Goal: Task Accomplishment & Management: Use online tool/utility

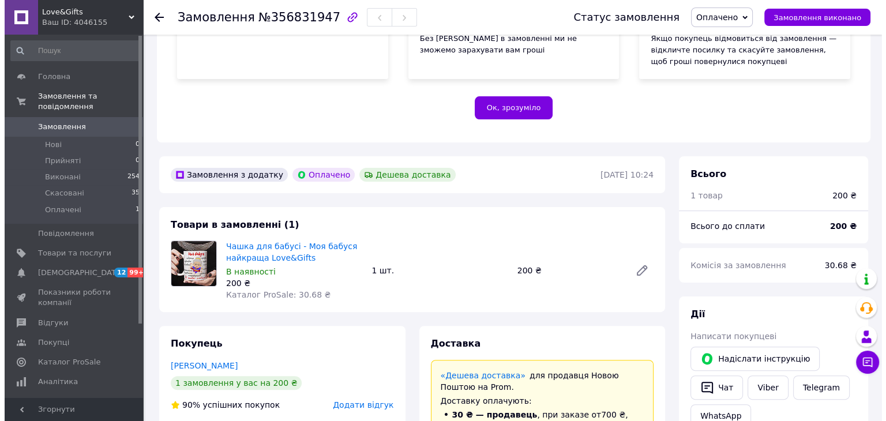
scroll to position [346, 0]
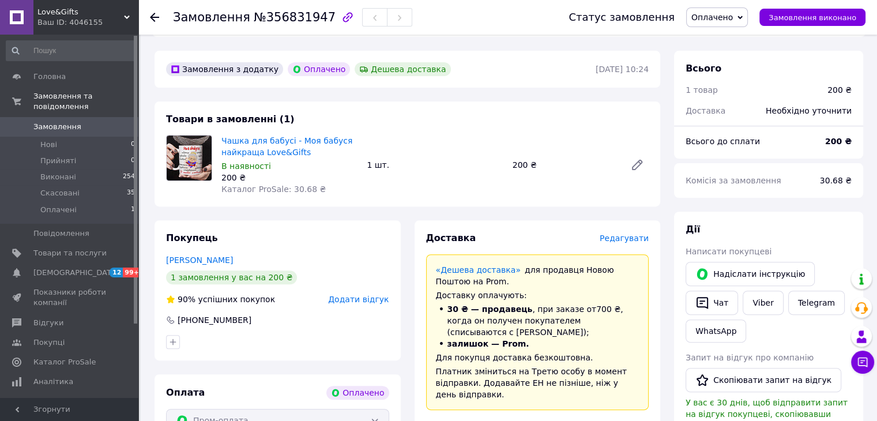
click at [615, 245] on div "Доставка Редагувати" at bounding box center [537, 238] width 223 height 13
click at [615, 241] on span "Редагувати" at bounding box center [624, 238] width 49 height 9
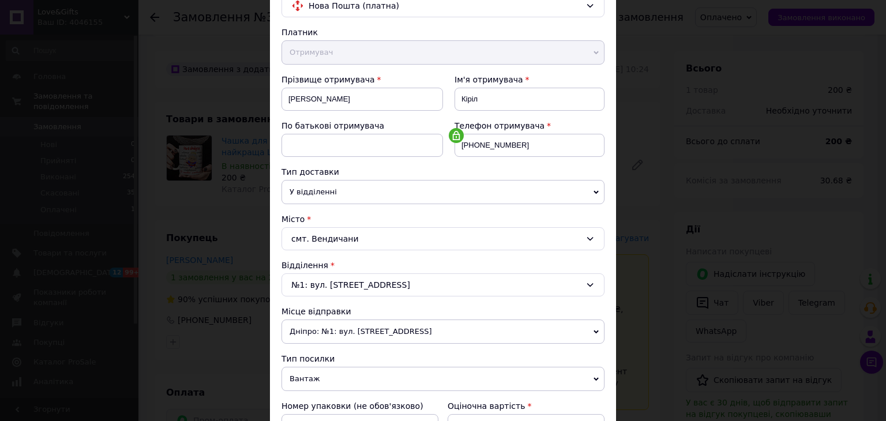
scroll to position [341, 0]
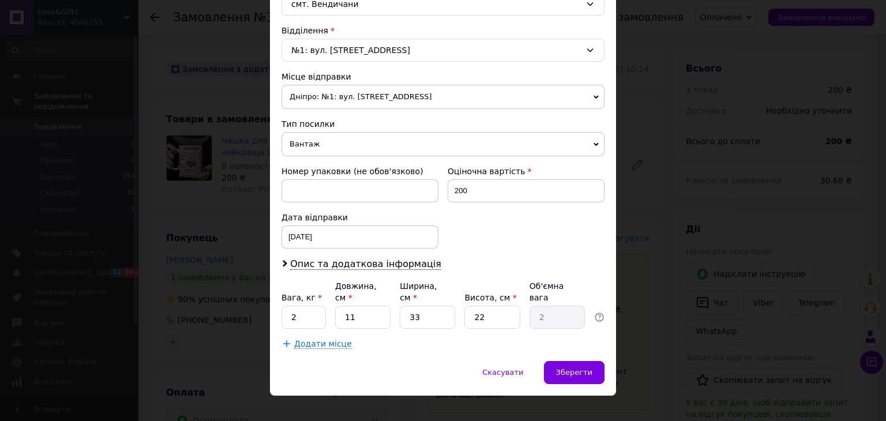
click at [310, 89] on span "Дніпро: №1: вул. [STREET_ADDRESS]" at bounding box center [442, 97] width 323 height 24
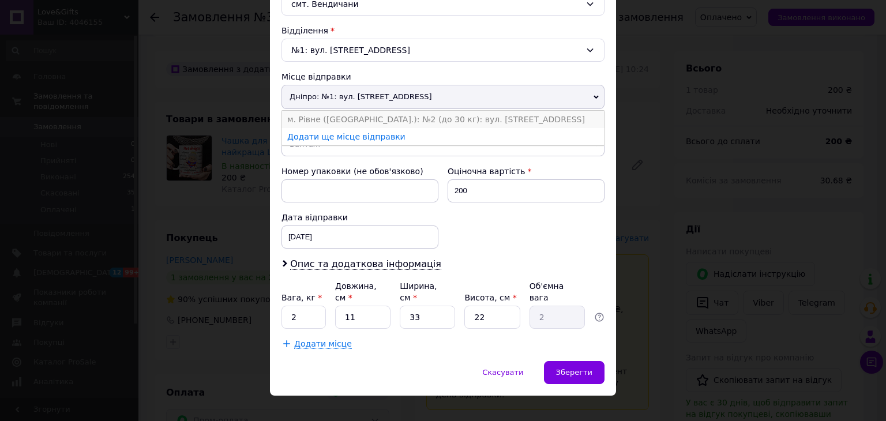
click at [315, 118] on li "м. Рівне ([GEOGRAPHIC_DATA].): №2 (до 30 кг): вул. [STREET_ADDRESS]" at bounding box center [442, 119] width 323 height 17
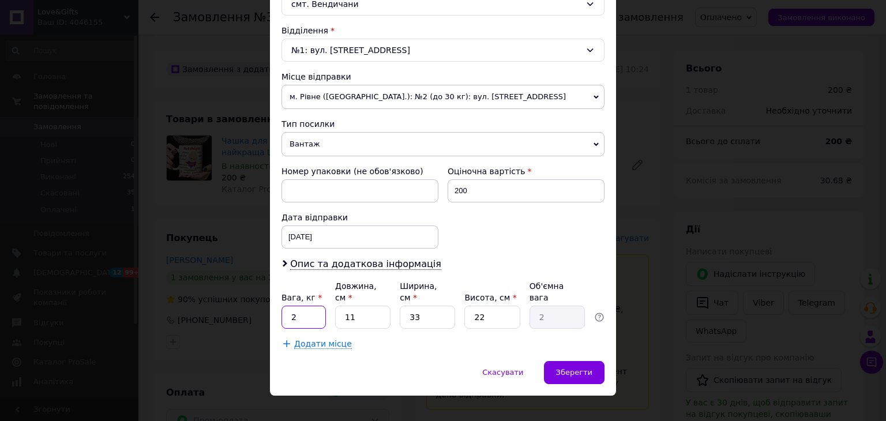
click at [307, 306] on input "2" at bounding box center [303, 317] width 44 height 23
type input "1"
click at [407, 306] on input "33" at bounding box center [427, 317] width 55 height 23
type input "1"
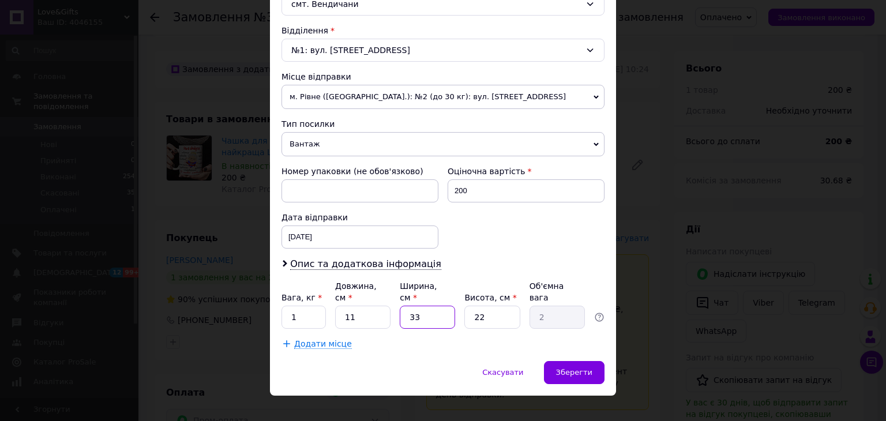
type input "0.1"
type input "10"
type input "0.61"
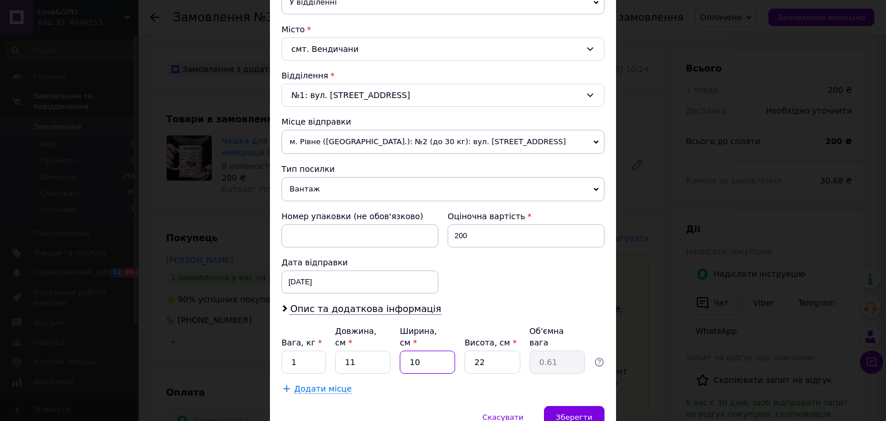
scroll to position [226, 0]
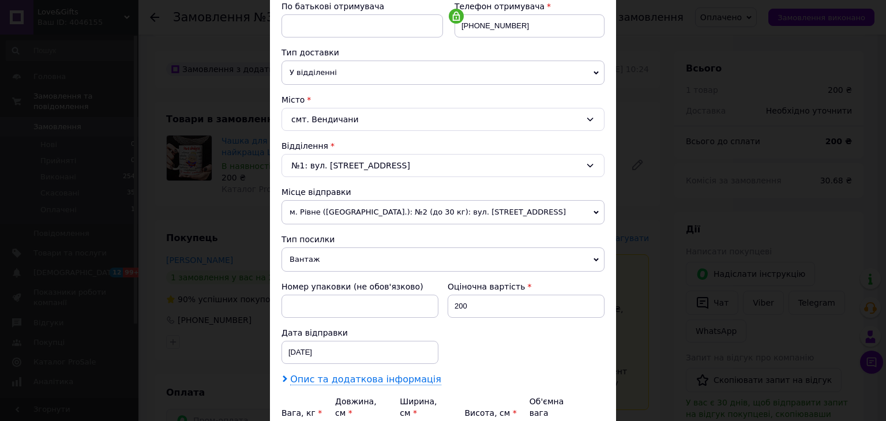
type input "10"
click at [369, 374] on span "Опис та додаткова інформація" at bounding box center [365, 380] width 151 height 12
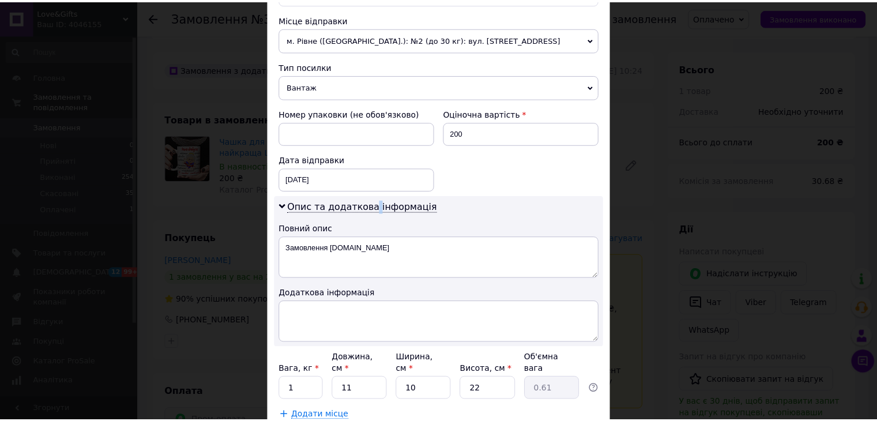
scroll to position [457, 0]
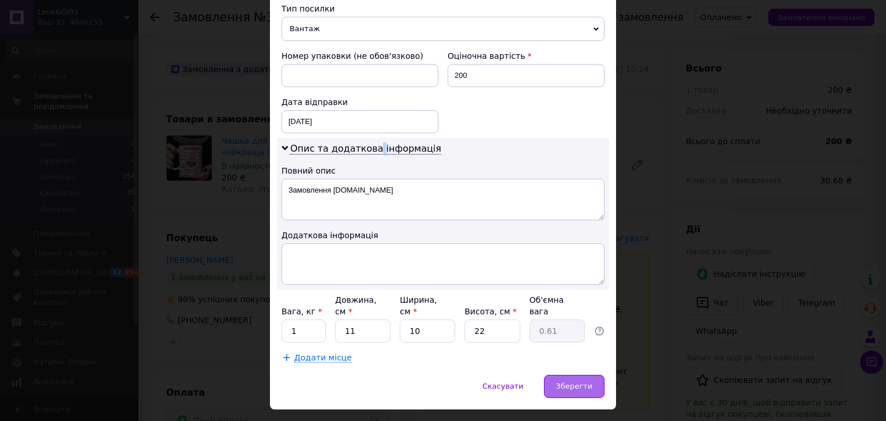
click at [574, 382] on span "Зберегти" at bounding box center [574, 386] width 36 height 9
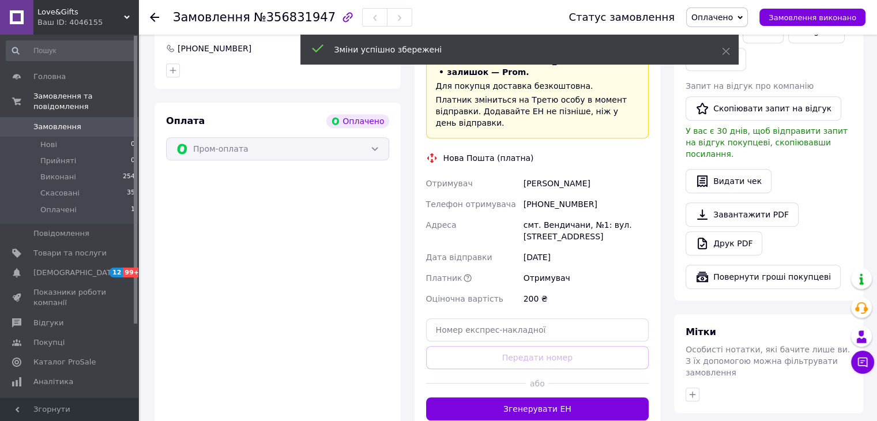
scroll to position [634, 0]
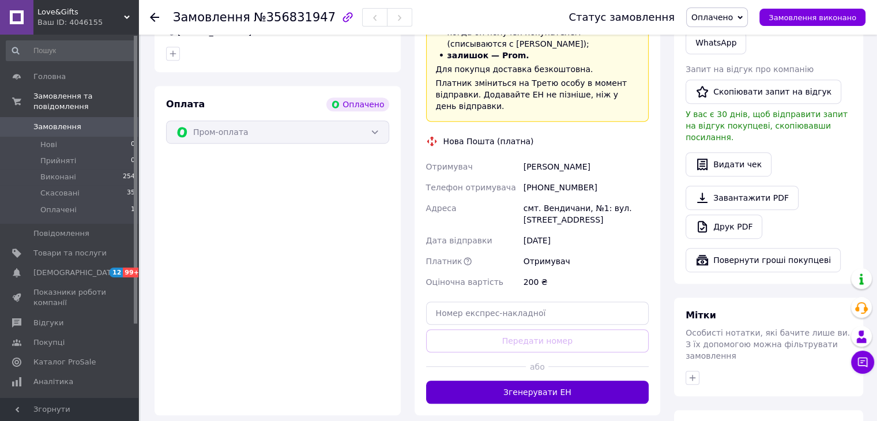
click at [531, 381] on button "Згенерувати ЕН" at bounding box center [537, 392] width 223 height 23
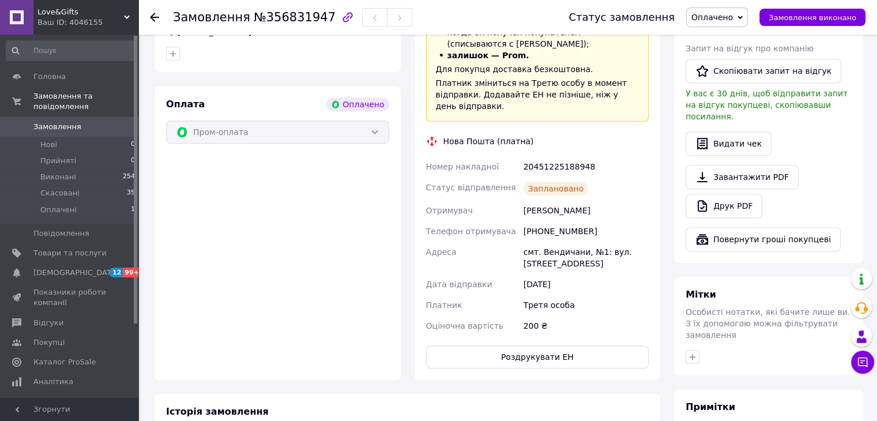
click at [567, 144] on div "Доставка Редагувати «Дешева доставка»   для продавця [GEOGRAPHIC_DATA] на Prom.…" at bounding box center [537, 155] width 223 height 425
click at [584, 156] on div "20451225188948" at bounding box center [586, 166] width 130 height 21
drag, startPoint x: 568, startPoint y: 155, endPoint x: 602, endPoint y: 159, distance: 34.2
click at [602, 159] on div "20451225188948" at bounding box center [586, 166] width 130 height 21
copy div "8948"
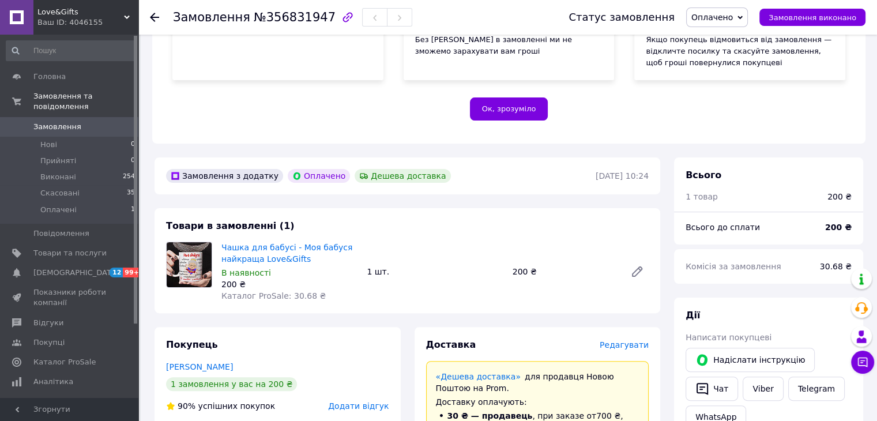
scroll to position [173, 0]
